Goal: Task Accomplishment & Management: Manage account settings

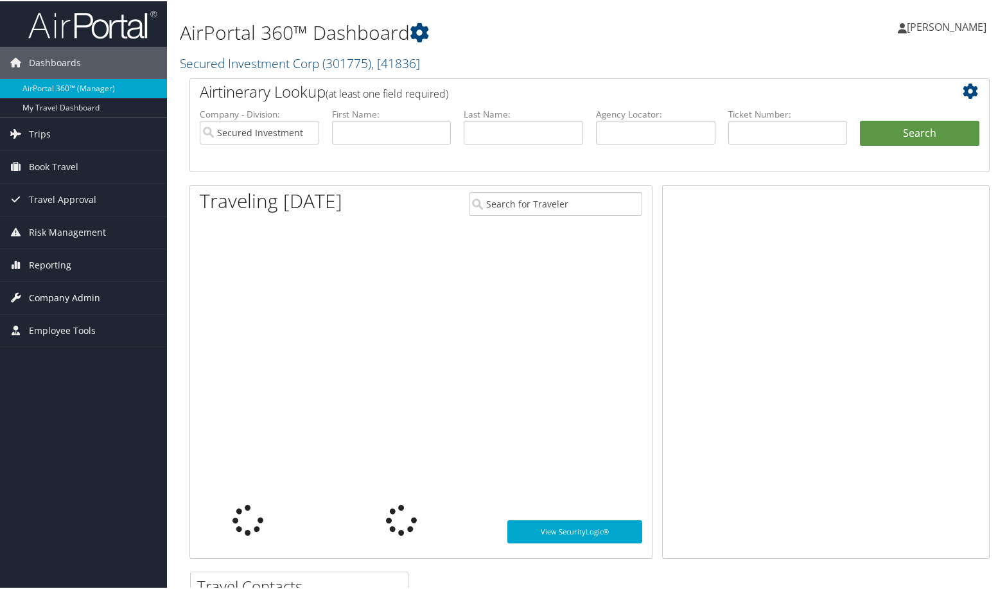
click at [63, 300] on span "Company Admin" at bounding box center [64, 297] width 71 height 32
type input "[EMAIL_ADDRESS][DOMAIN_NAME]"
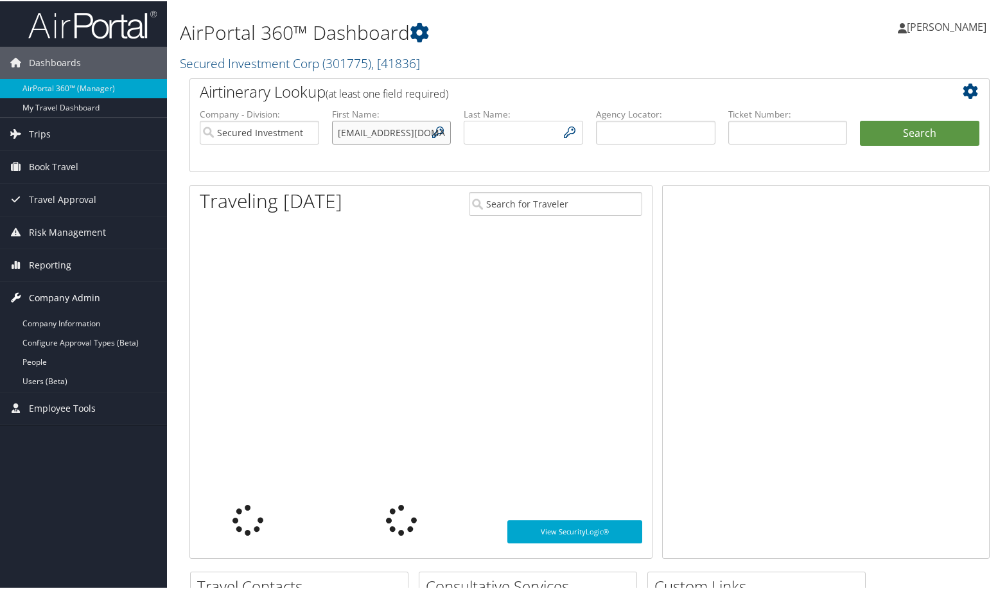
type input "[EMAIL_ADDRESS][DOMAIN_NAME]"
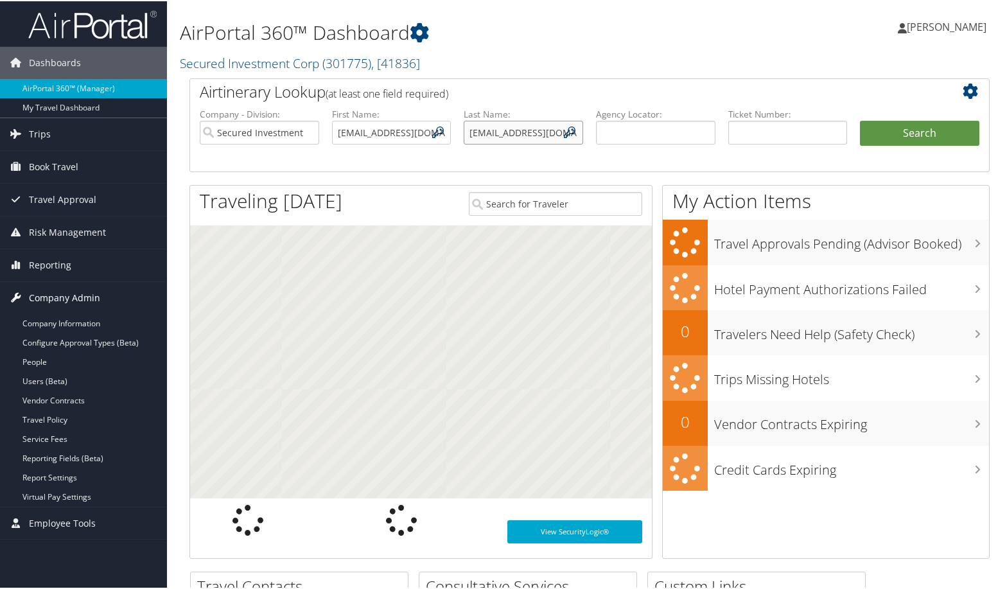
scroll to position [0, 49]
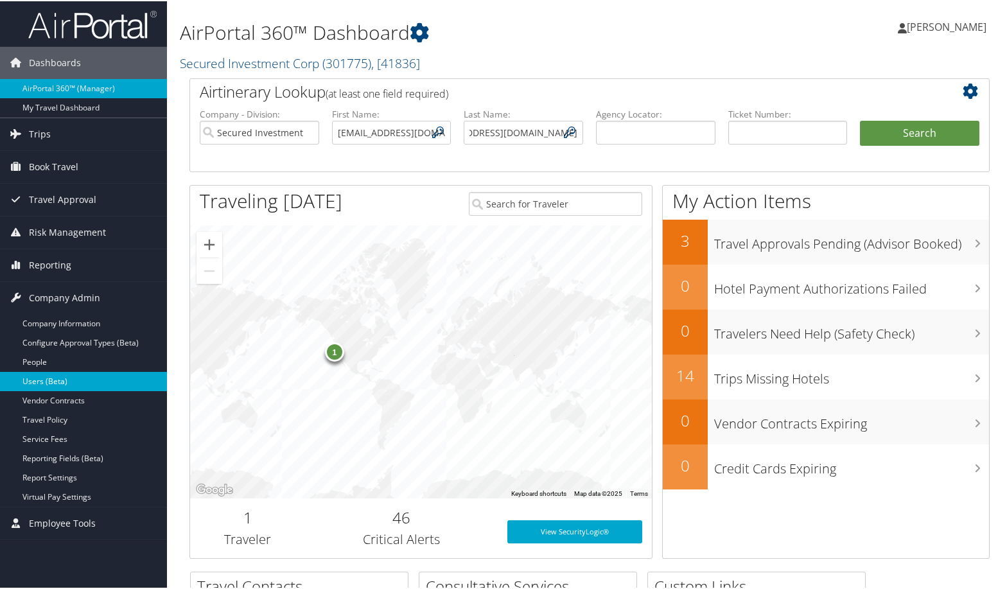
click at [49, 378] on link "Users (Beta)" at bounding box center [83, 379] width 167 height 19
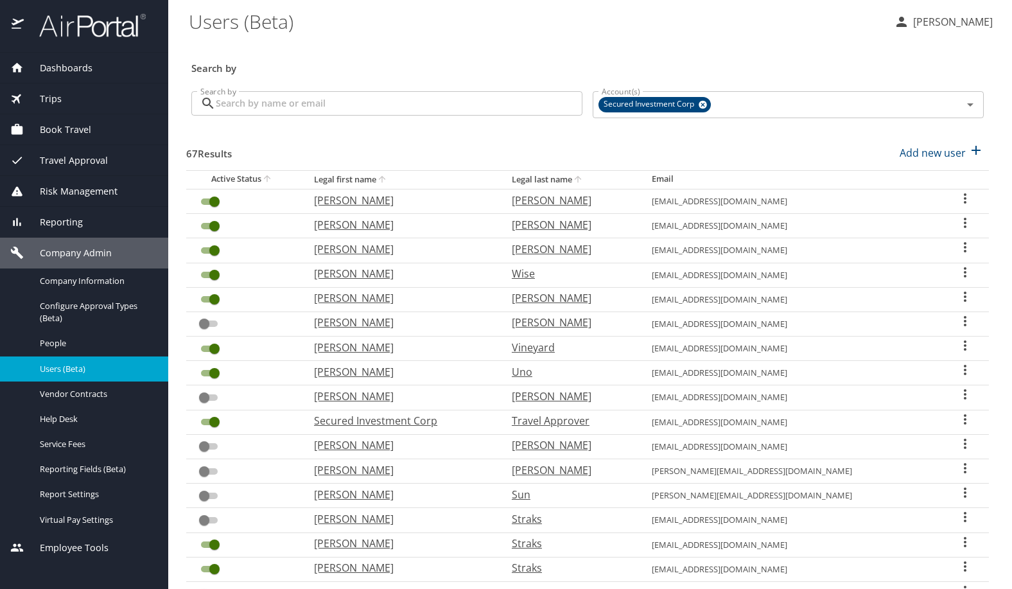
click at [347, 104] on input "Search by" at bounding box center [399, 103] width 367 height 24
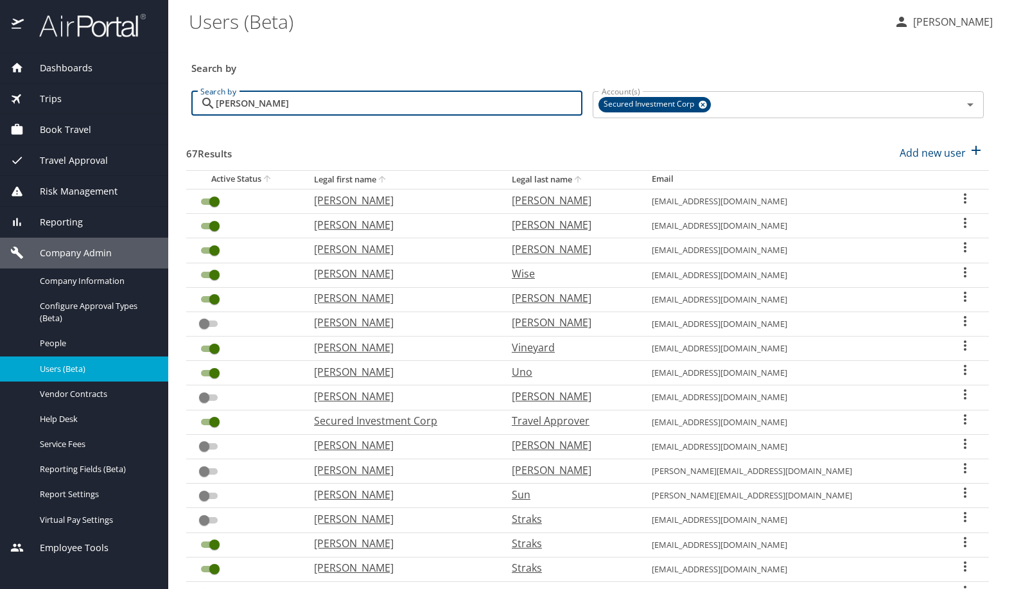
type input "[PERSON_NAME]"
checkbox input "false"
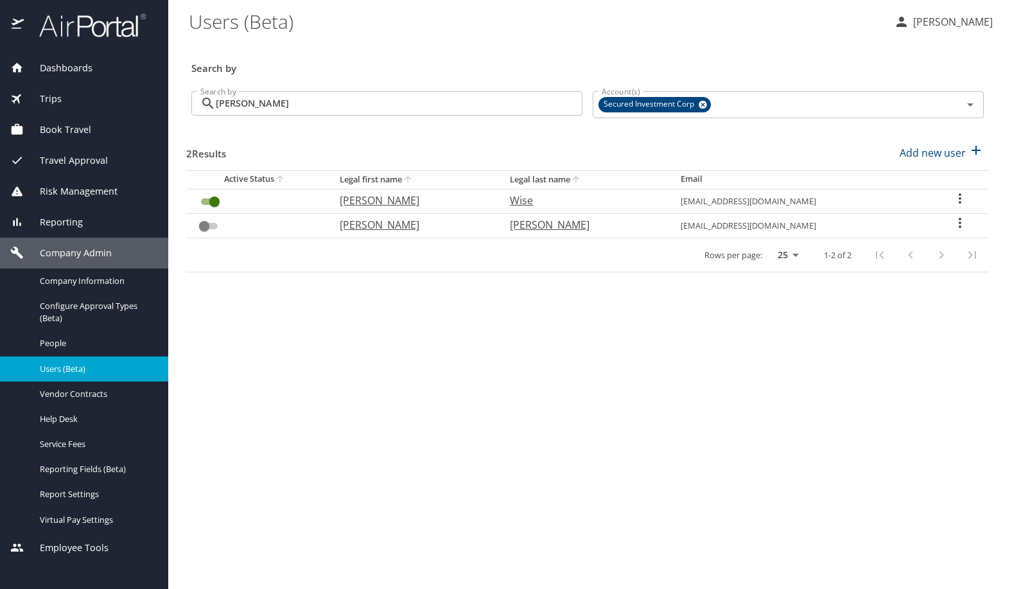
click at [963, 202] on icon "User Search Table" at bounding box center [959, 198] width 15 height 15
click at [948, 194] on li "View profile" at bounding box center [910, 200] width 186 height 23
select select "US"
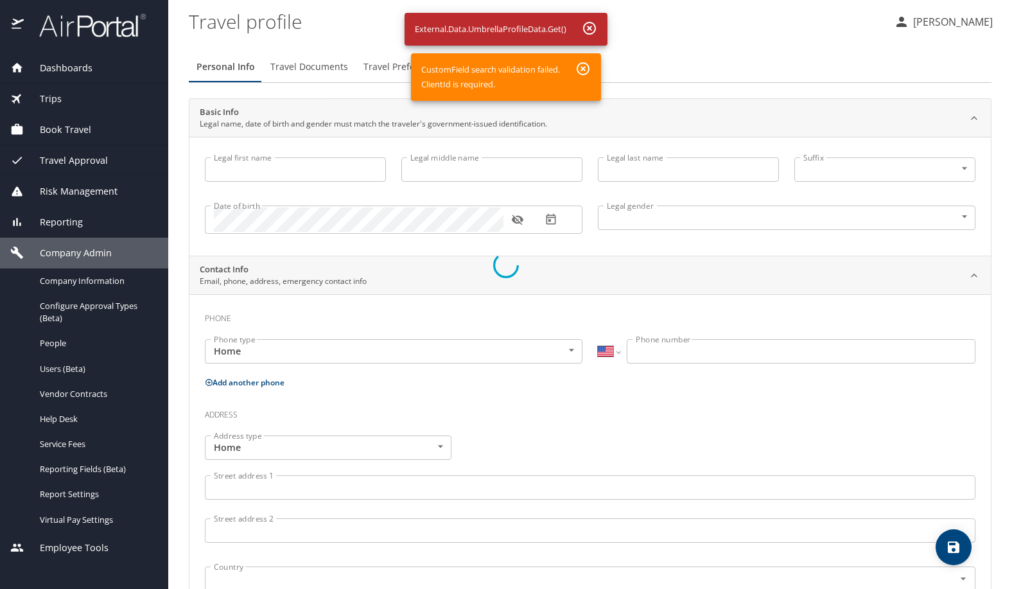
click at [582, 72] on div at bounding box center [506, 265] width 1012 height 648
click at [588, 26] on div at bounding box center [506, 265] width 1012 height 648
click at [586, 68] on div at bounding box center [506, 265] width 1012 height 648
drag, startPoint x: 527, startPoint y: 262, endPoint x: 555, endPoint y: 320, distance: 64.0
click at [527, 264] on div at bounding box center [506, 265] width 1012 height 648
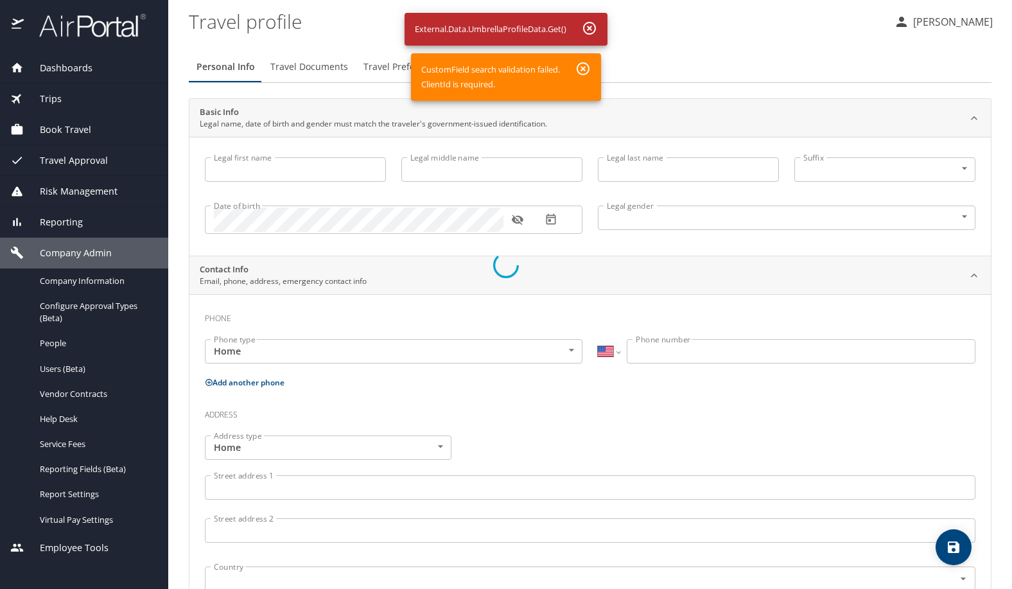
click at [637, 380] on div at bounding box center [506, 265] width 1012 height 648
